Goal: Task Accomplishment & Management: Use online tool/utility

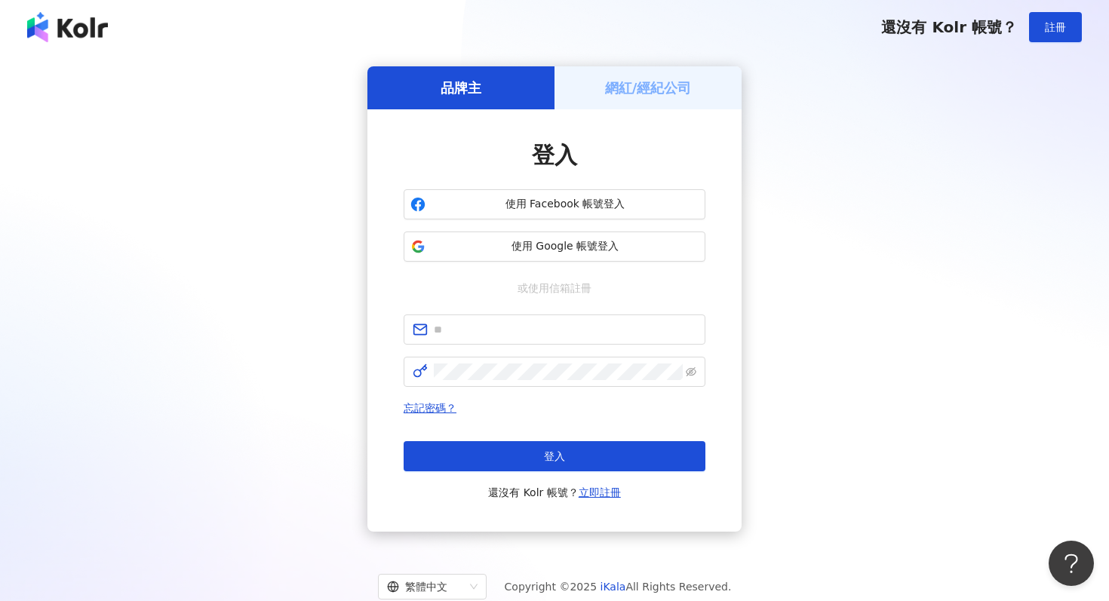
click at [130, 193] on div "品牌主 網紅/經紀公司 登入 使用 Facebook 帳號登入 使用 Google 帳號登入 或使用信箱註冊 忘記密碼？ 登入 還沒有 Kolr 帳號？ 立即…" at bounding box center [554, 298] width 1073 height 465
